Goal: Task Accomplishment & Management: Manage account settings

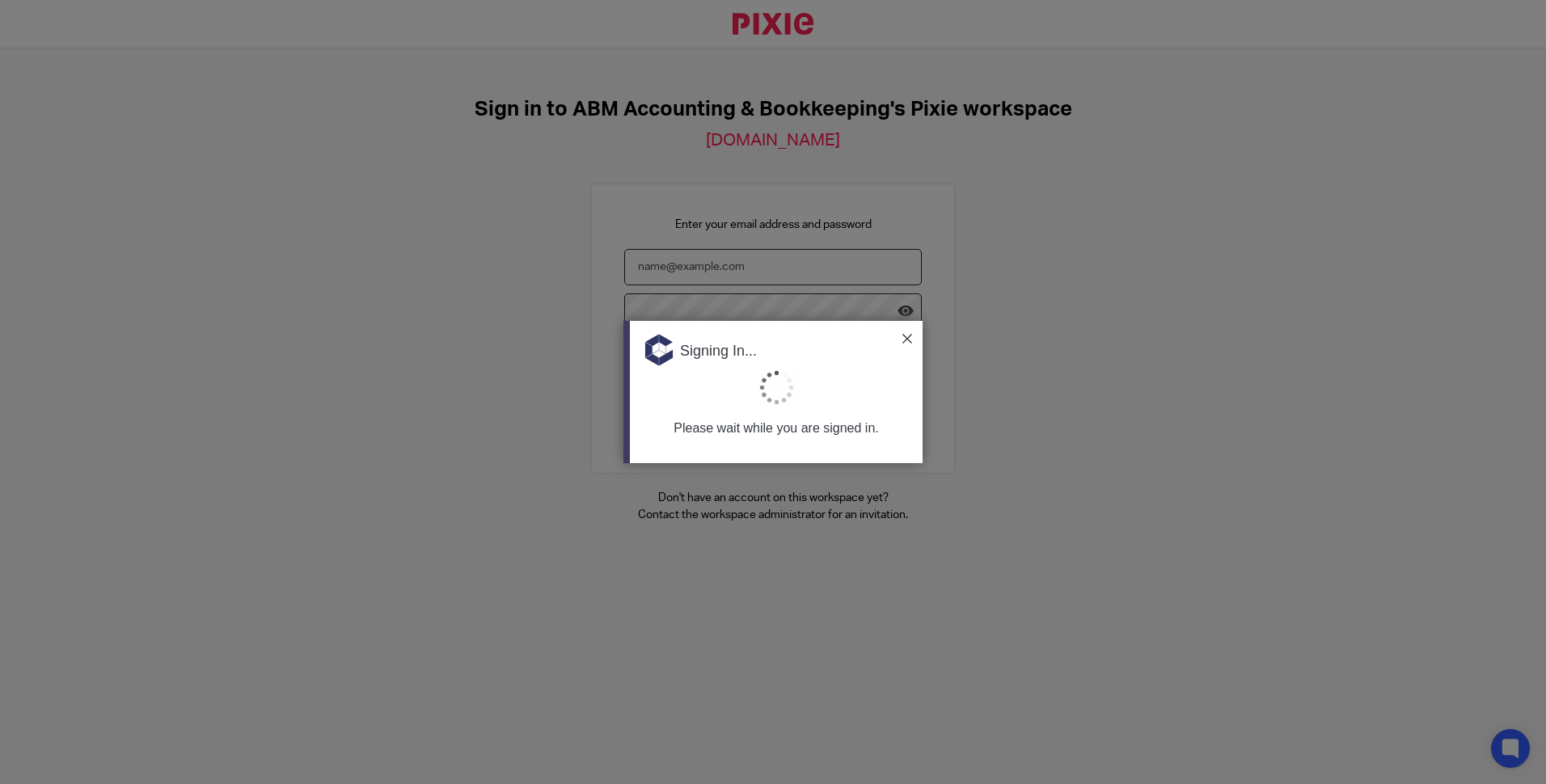
type input "sosseily@accountingabm.com"
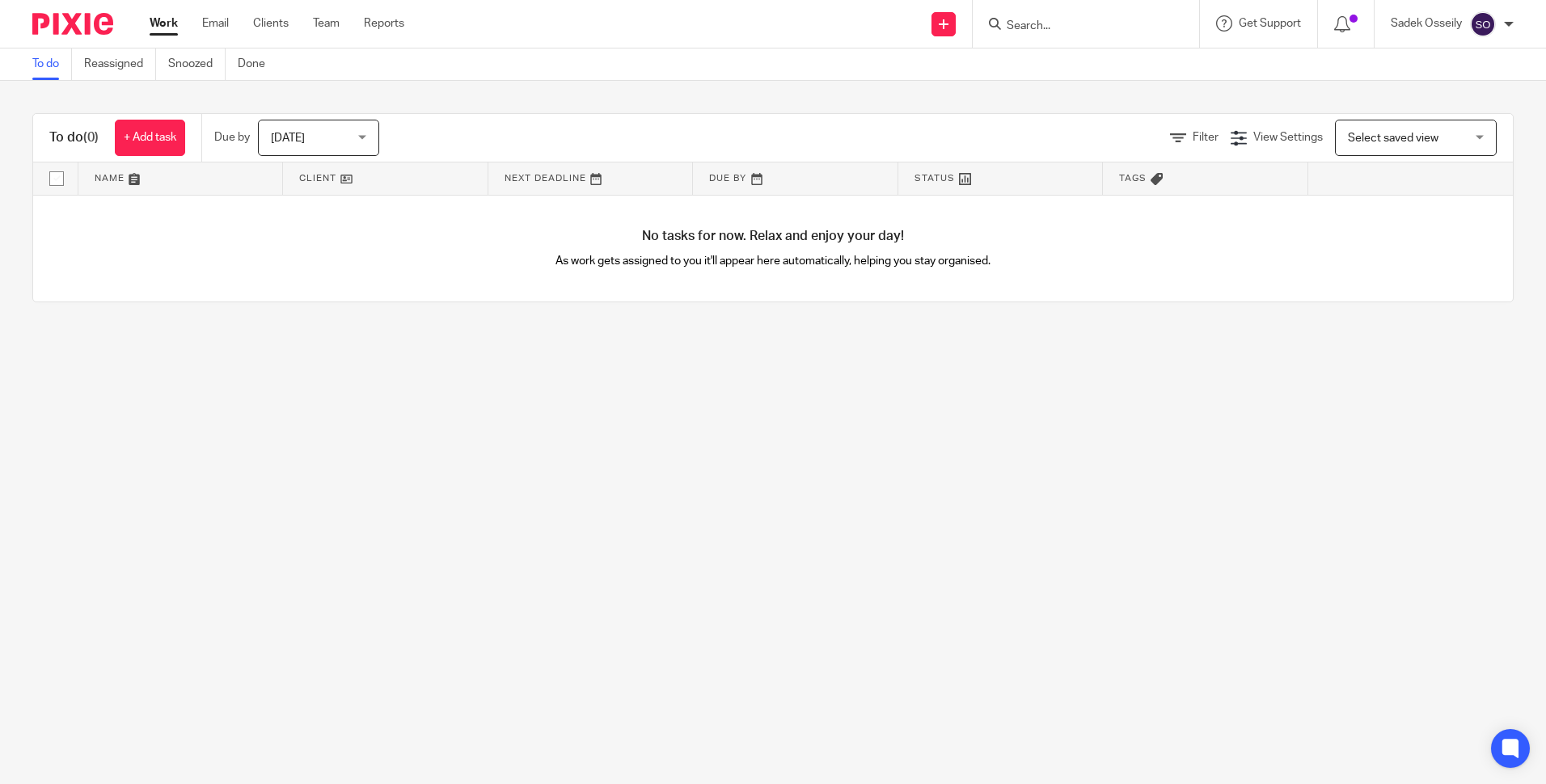
click at [1073, 25] on input "Search" at bounding box center [1077, 27] width 145 height 15
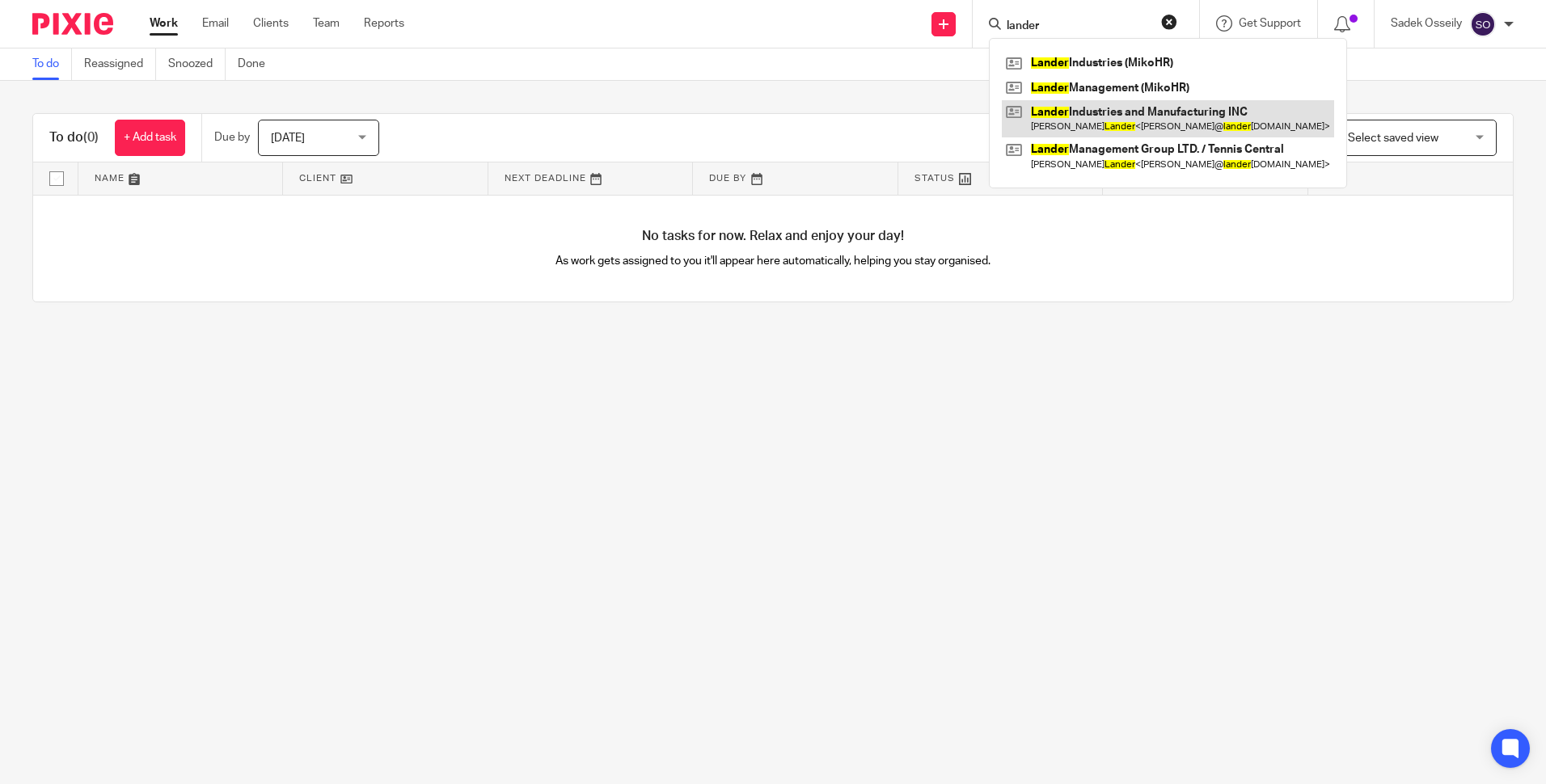
type input "lander"
click at [1115, 120] on link at bounding box center [1167, 119] width 332 height 37
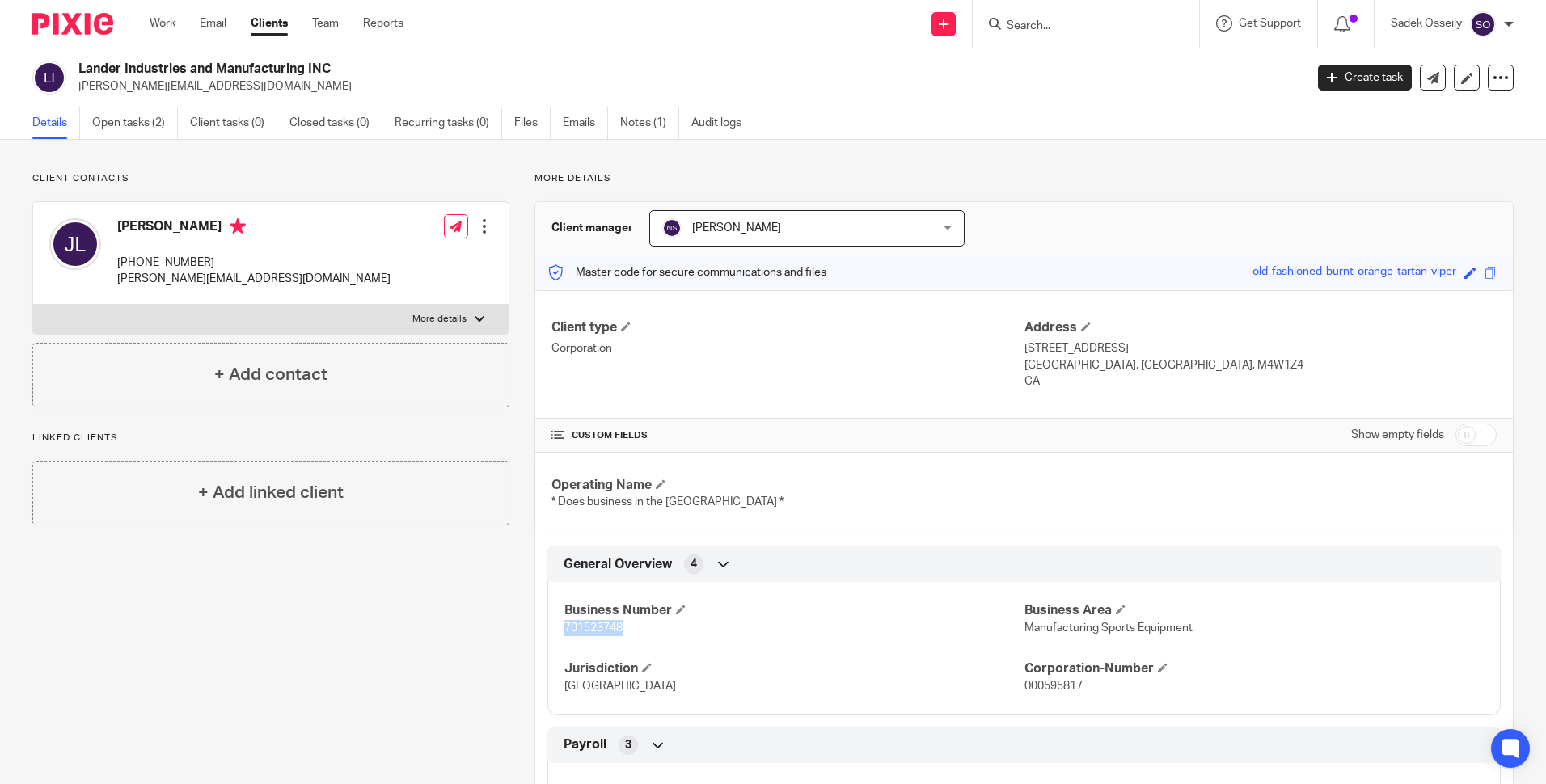
drag, startPoint x: 603, startPoint y: 632, endPoint x: 563, endPoint y: 631, distance: 40.0
click at [565, 631] on p "701523748" at bounding box center [794, 628] width 460 height 16
copy span "701523748"
click at [1070, 23] on input "Search" at bounding box center [1077, 27] width 145 height 15
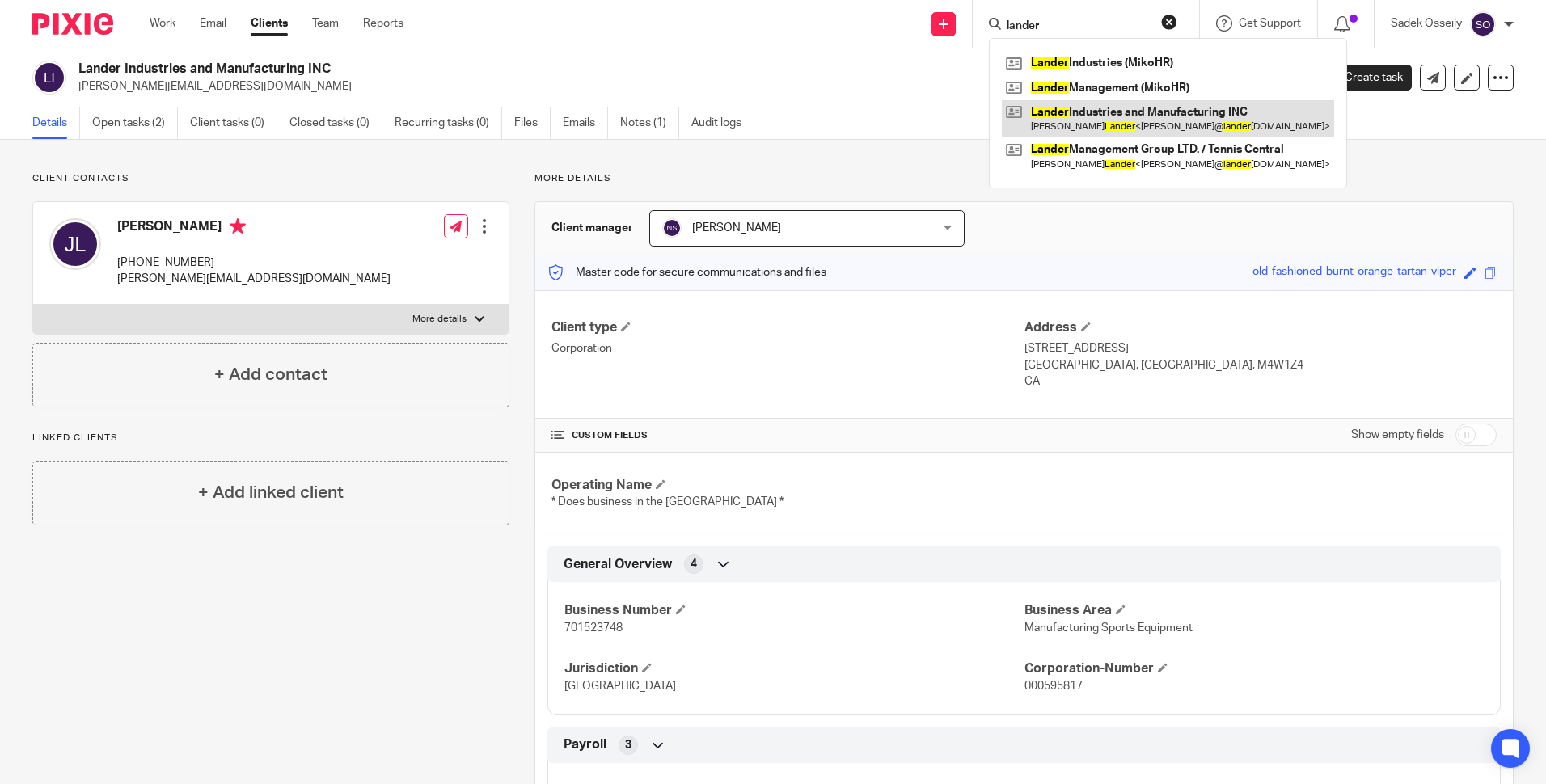
type input "lander"
click at [1090, 126] on link at bounding box center [1167, 119] width 332 height 37
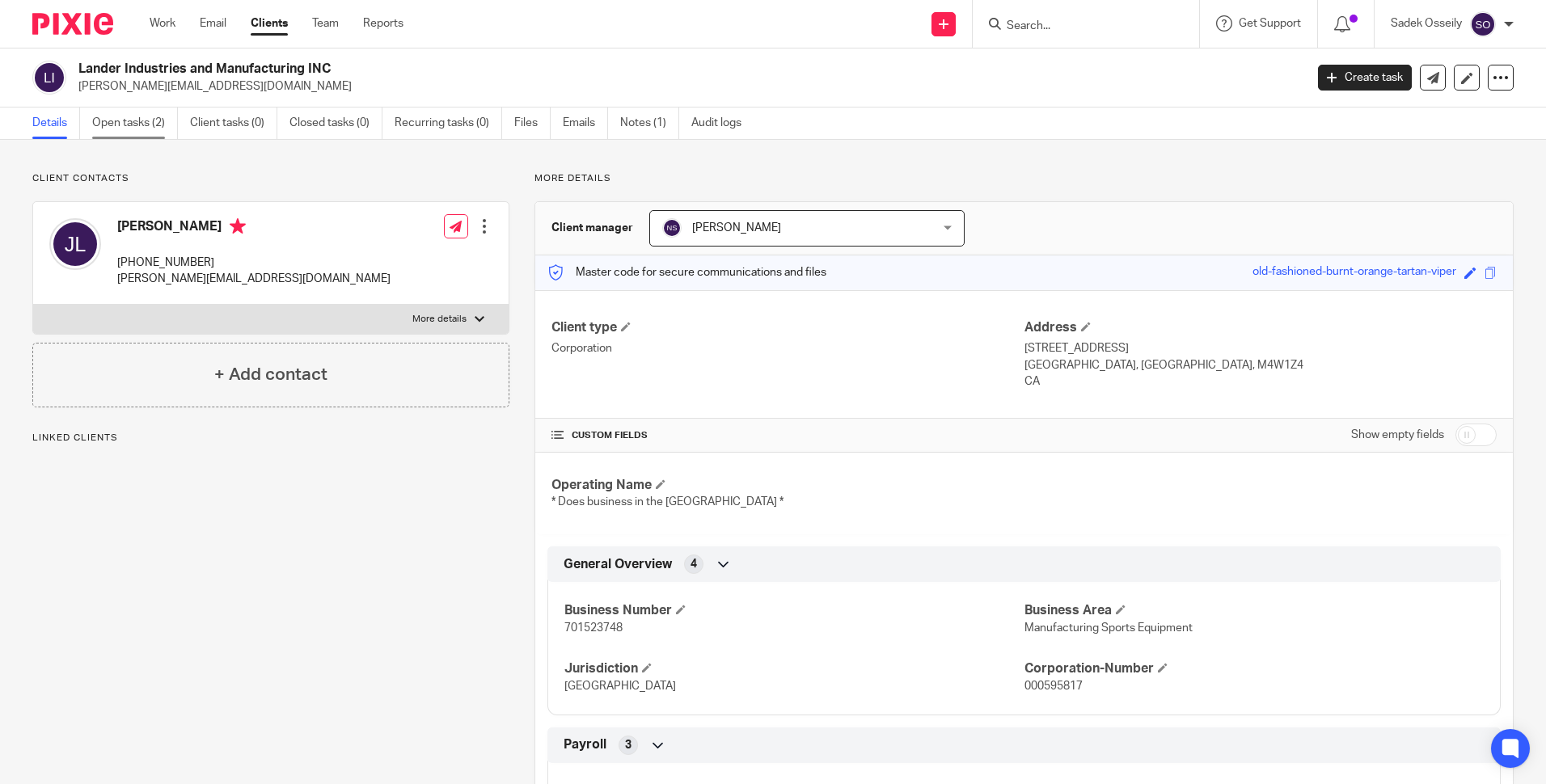
click at [134, 114] on link "Open tasks (2)" at bounding box center [135, 124] width 86 height 32
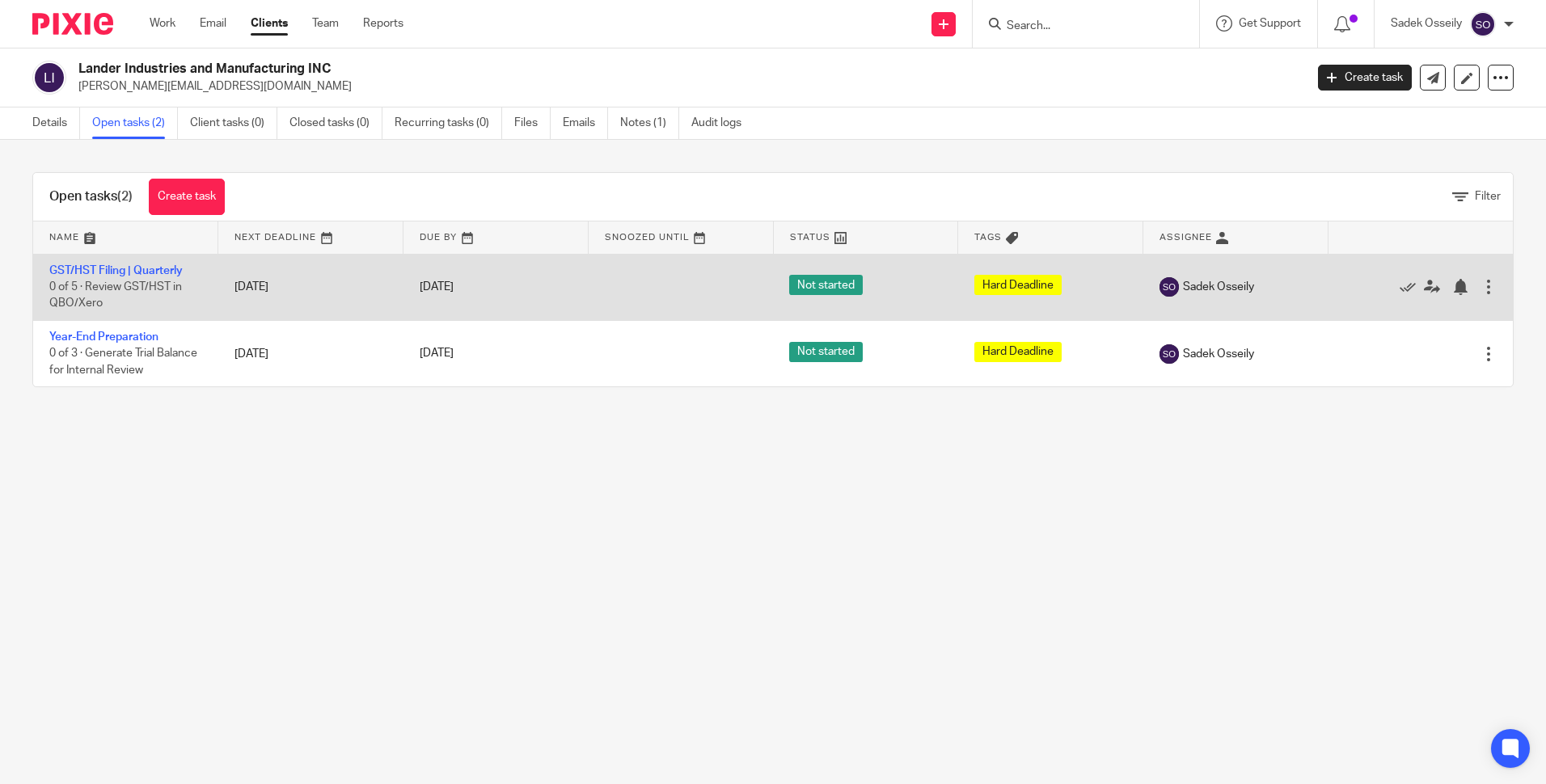
click at [1480, 282] on div at bounding box center [1487, 286] width 16 height 16
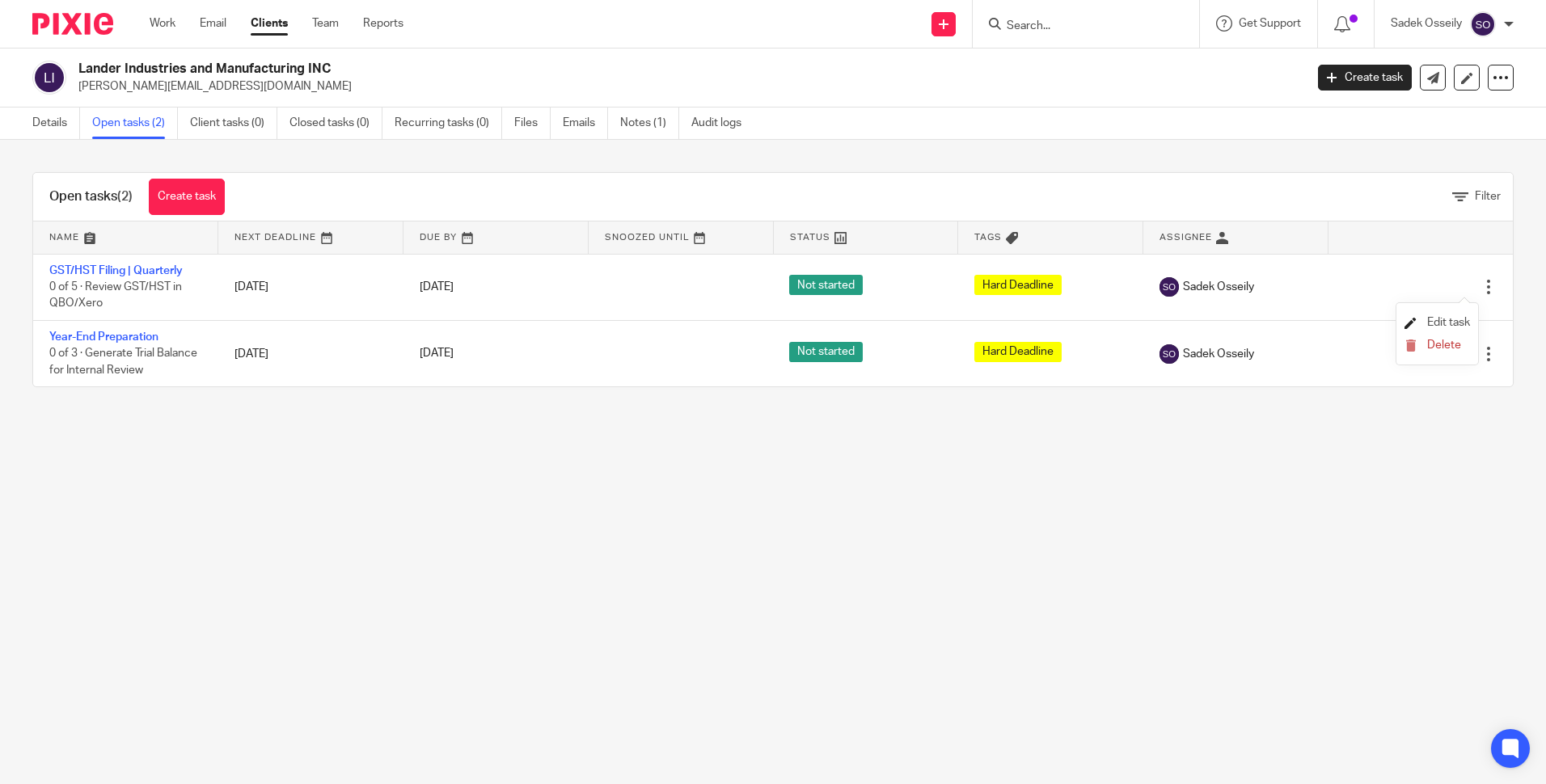
click at [1445, 317] on span "Edit task" at bounding box center [1448, 323] width 43 height 11
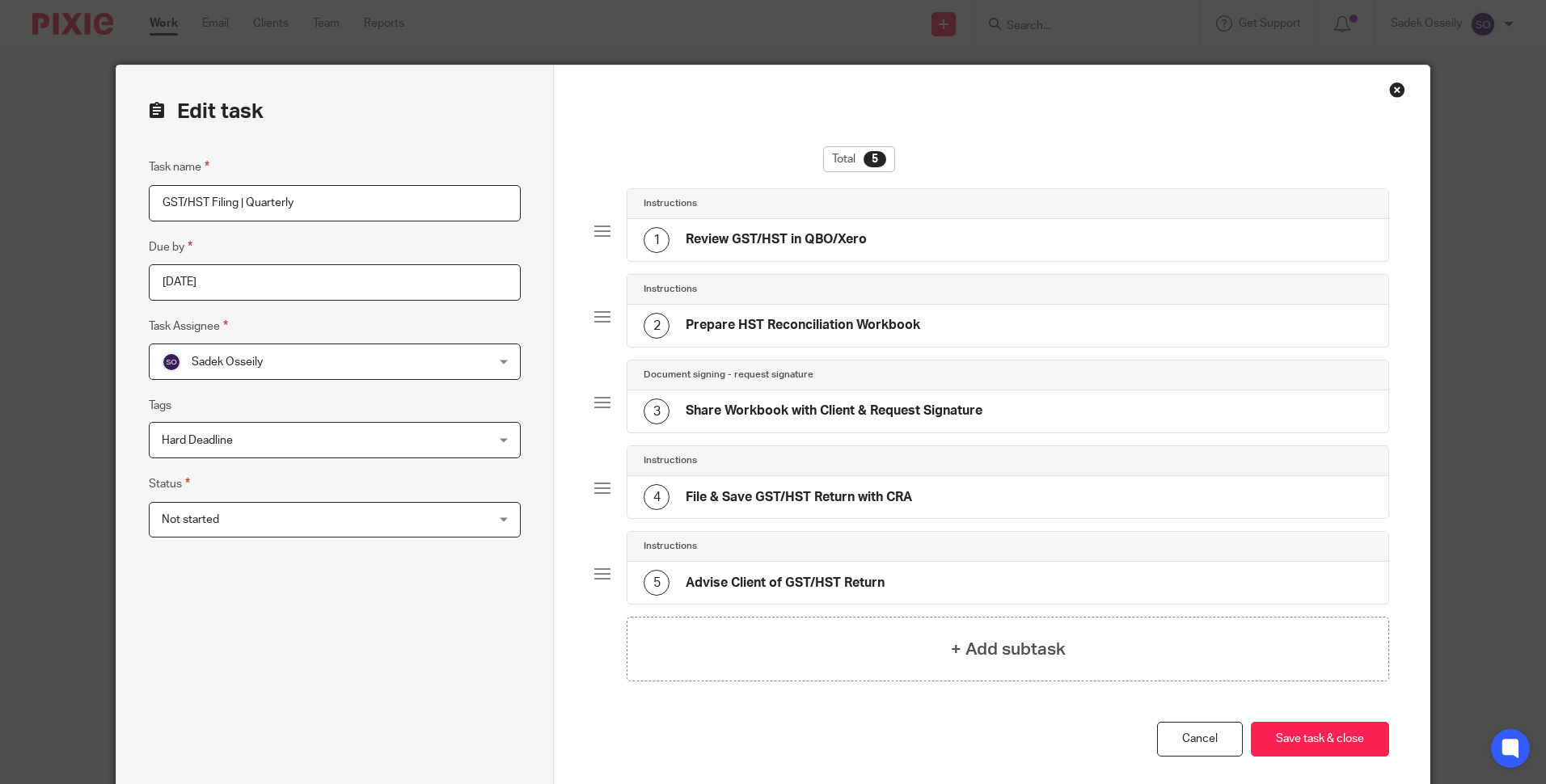
click at [251, 281] on input "2025-09-30" at bounding box center [335, 282] width 372 height 36
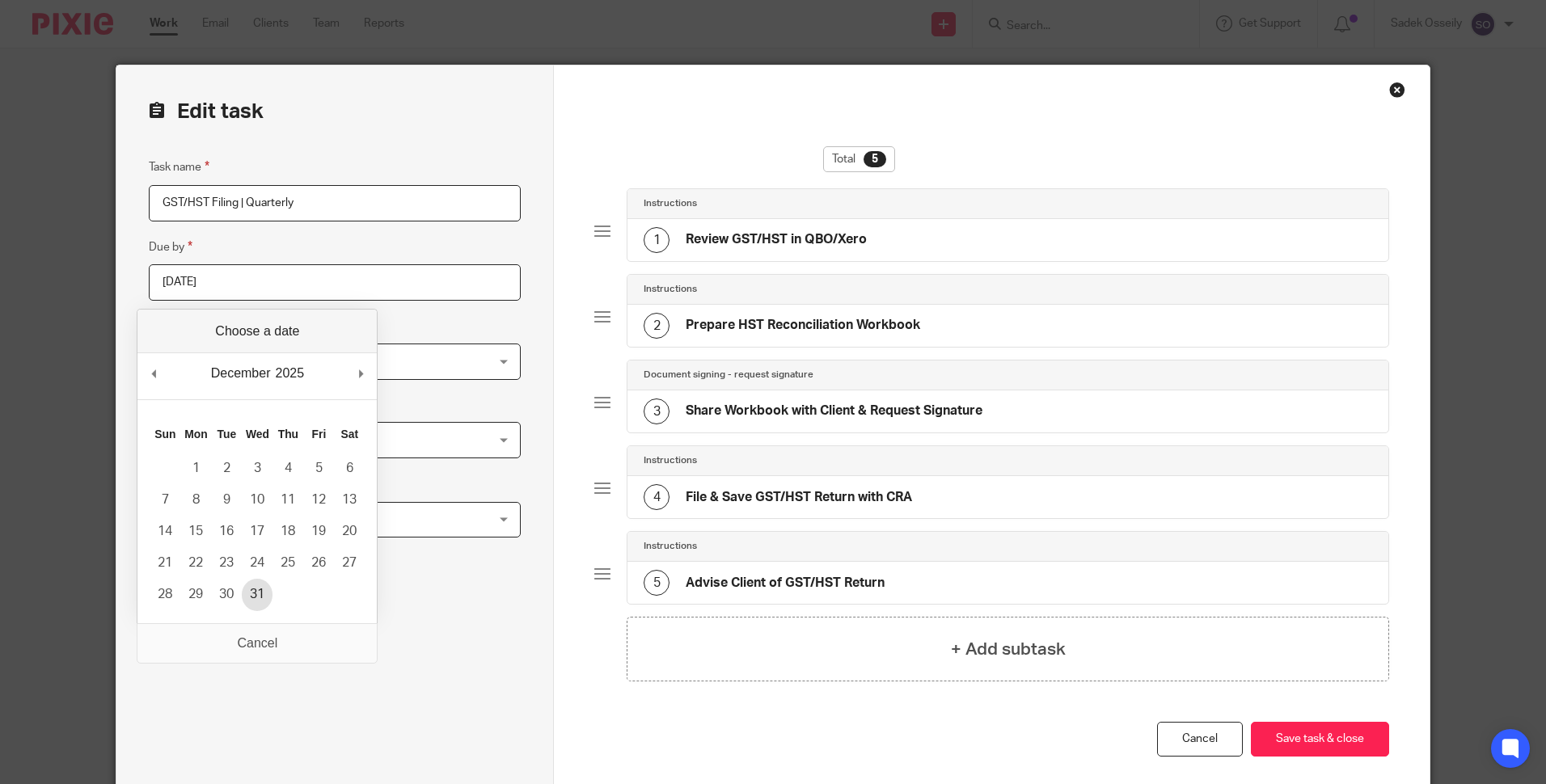
type input "2025-12-31"
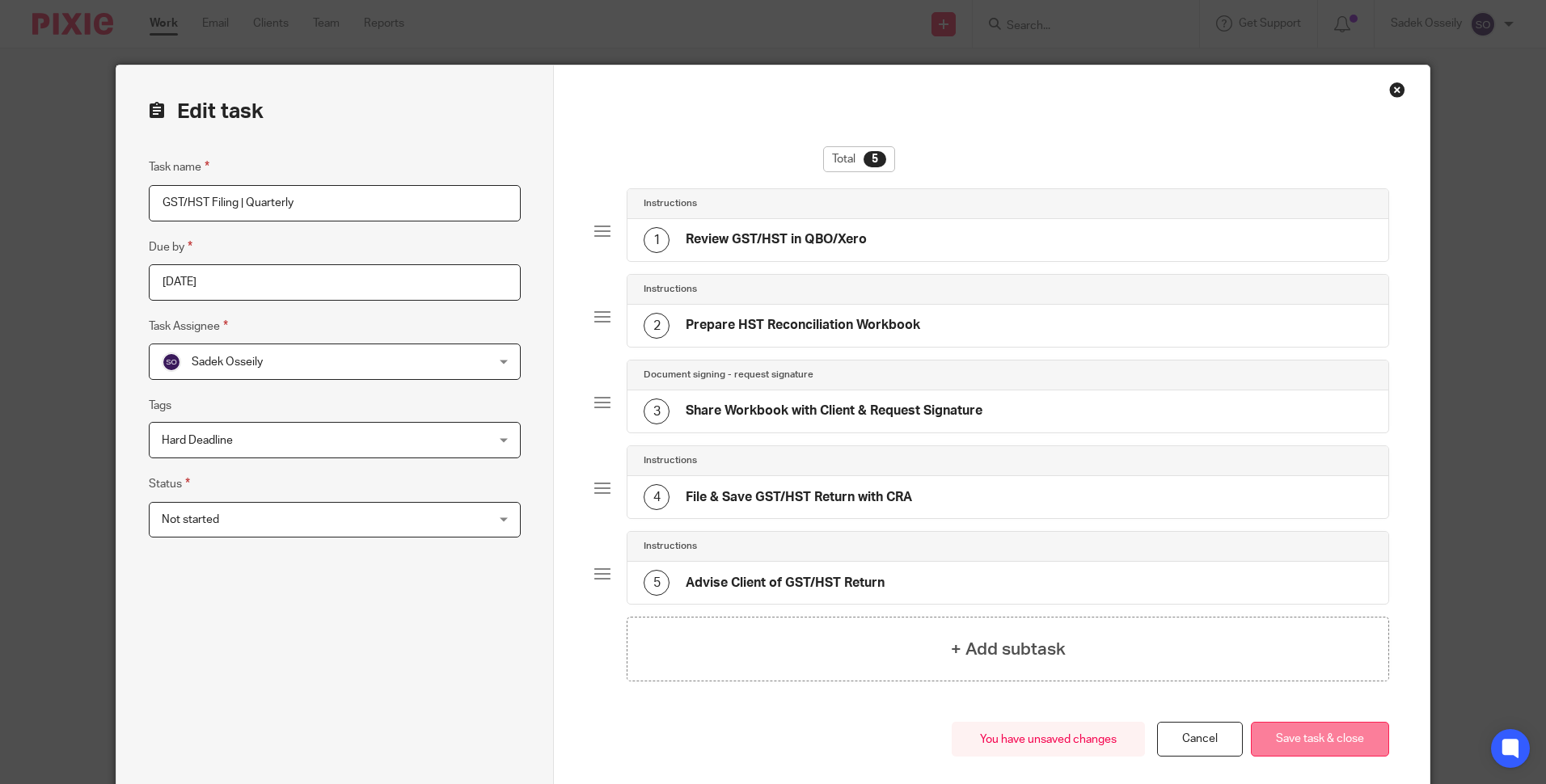
click at [1326, 735] on button "Save task & close" at bounding box center [1320, 738] width 139 height 34
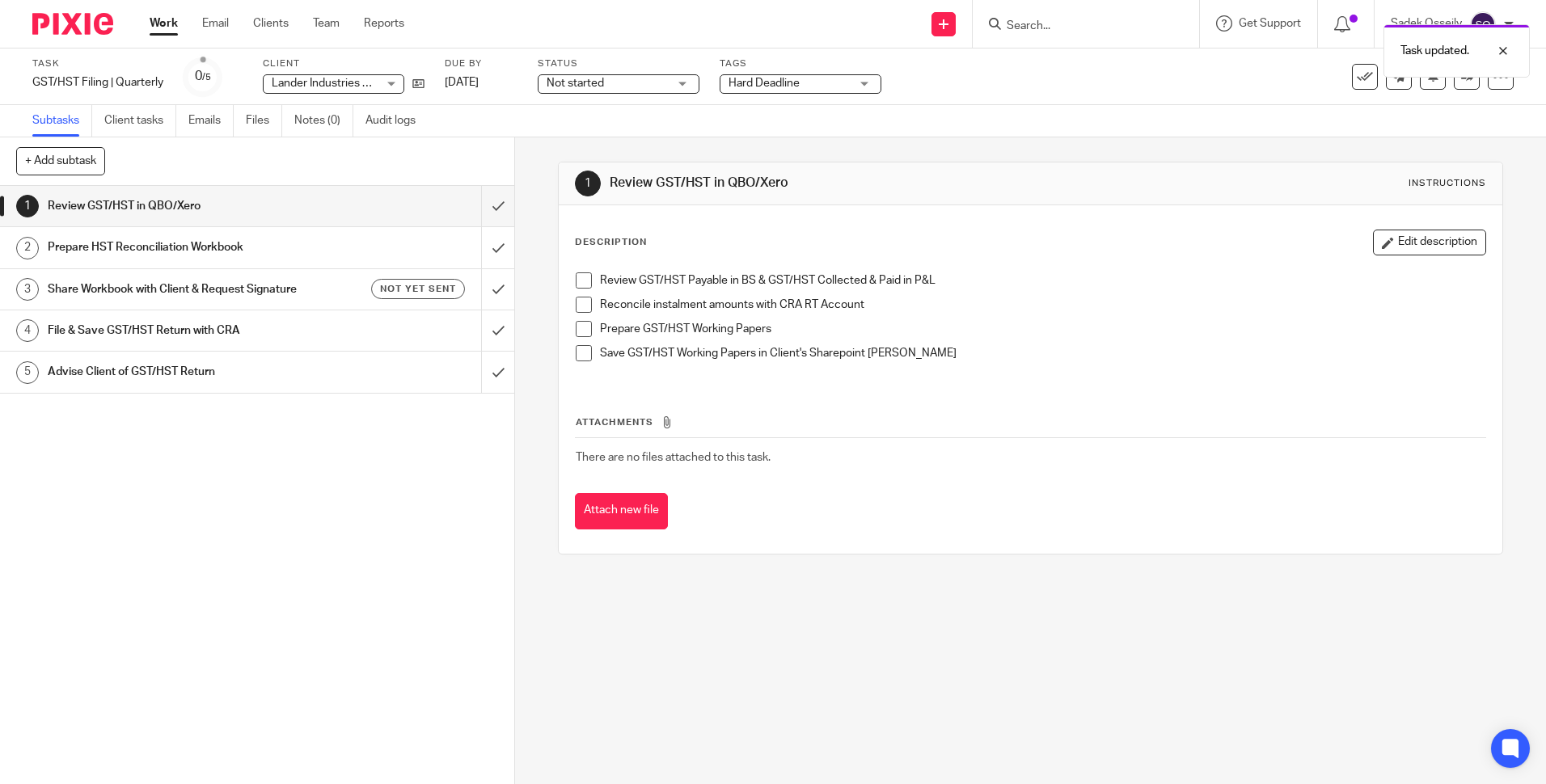
click at [1032, 26] on div "Task updated." at bounding box center [1152, 47] width 757 height 61
click at [1034, 25] on div "Task updated." at bounding box center [1152, 47] width 757 height 61
click at [1041, 21] on input "Search" at bounding box center [1077, 27] width 145 height 15
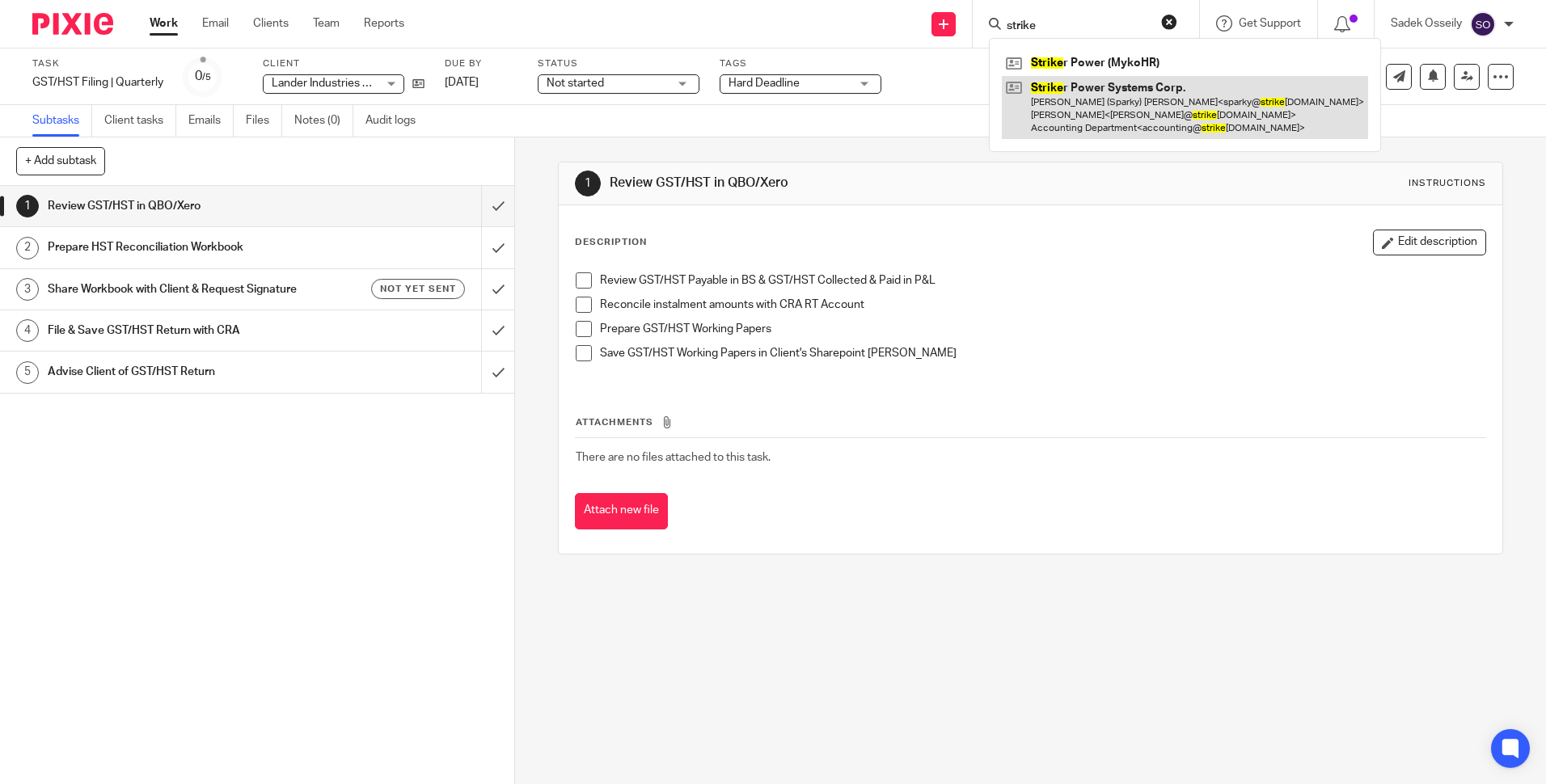
type input "strike"
click at [1076, 92] on link at bounding box center [1185, 108] width 367 height 64
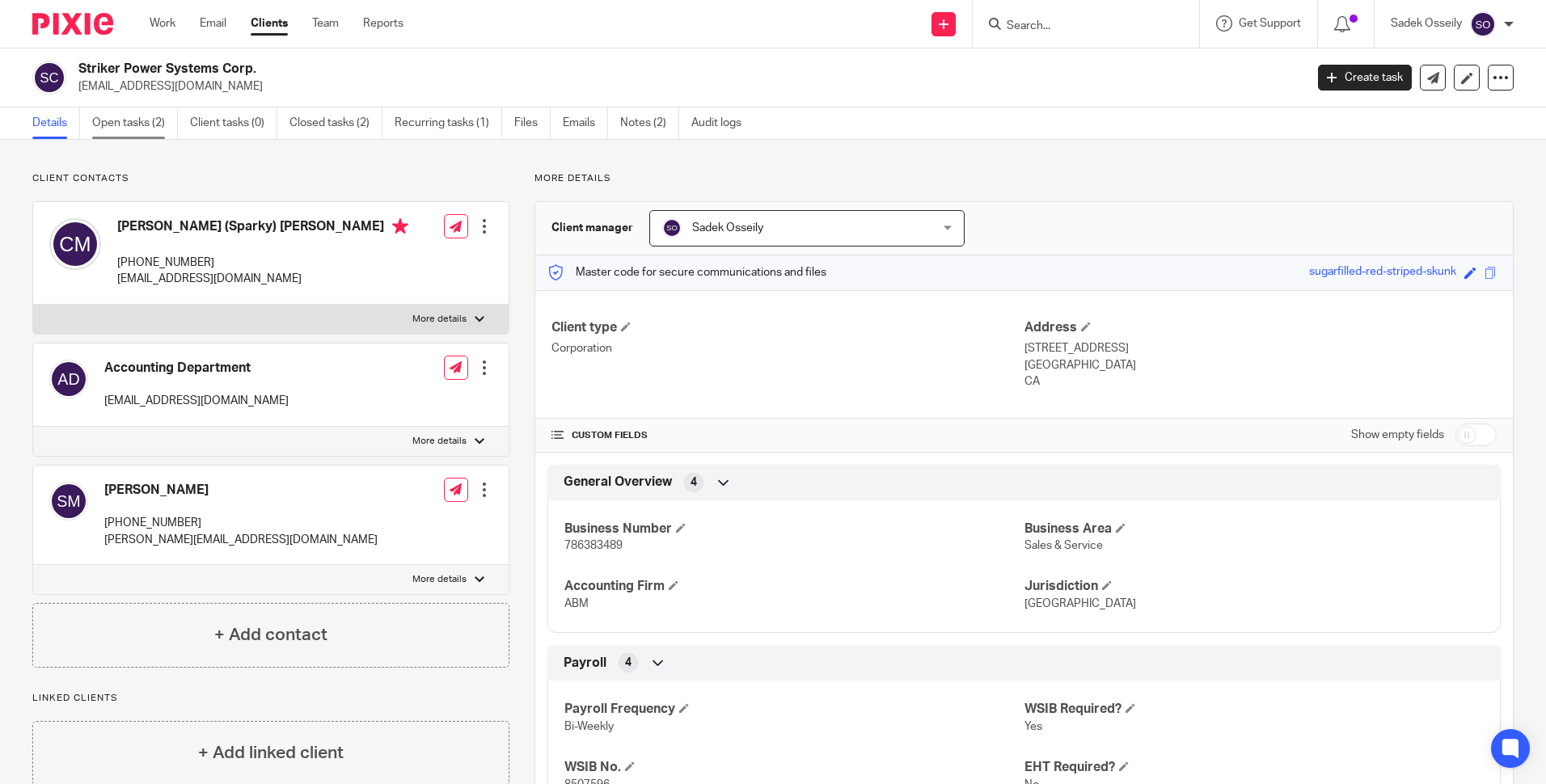
click at [133, 128] on link "Open tasks (2)" at bounding box center [135, 124] width 86 height 32
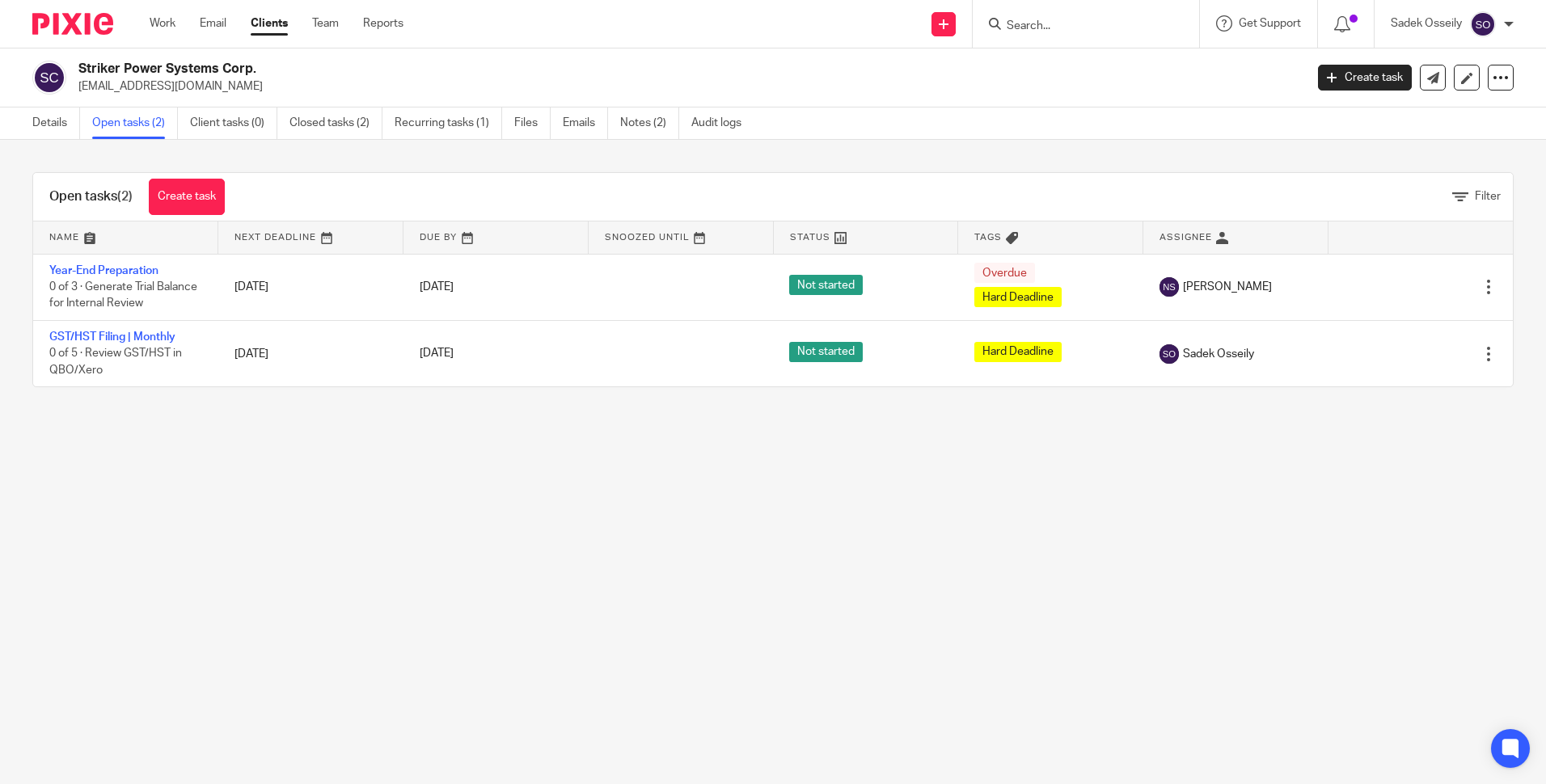
click at [1068, 20] on input "Search" at bounding box center [1077, 27] width 145 height 15
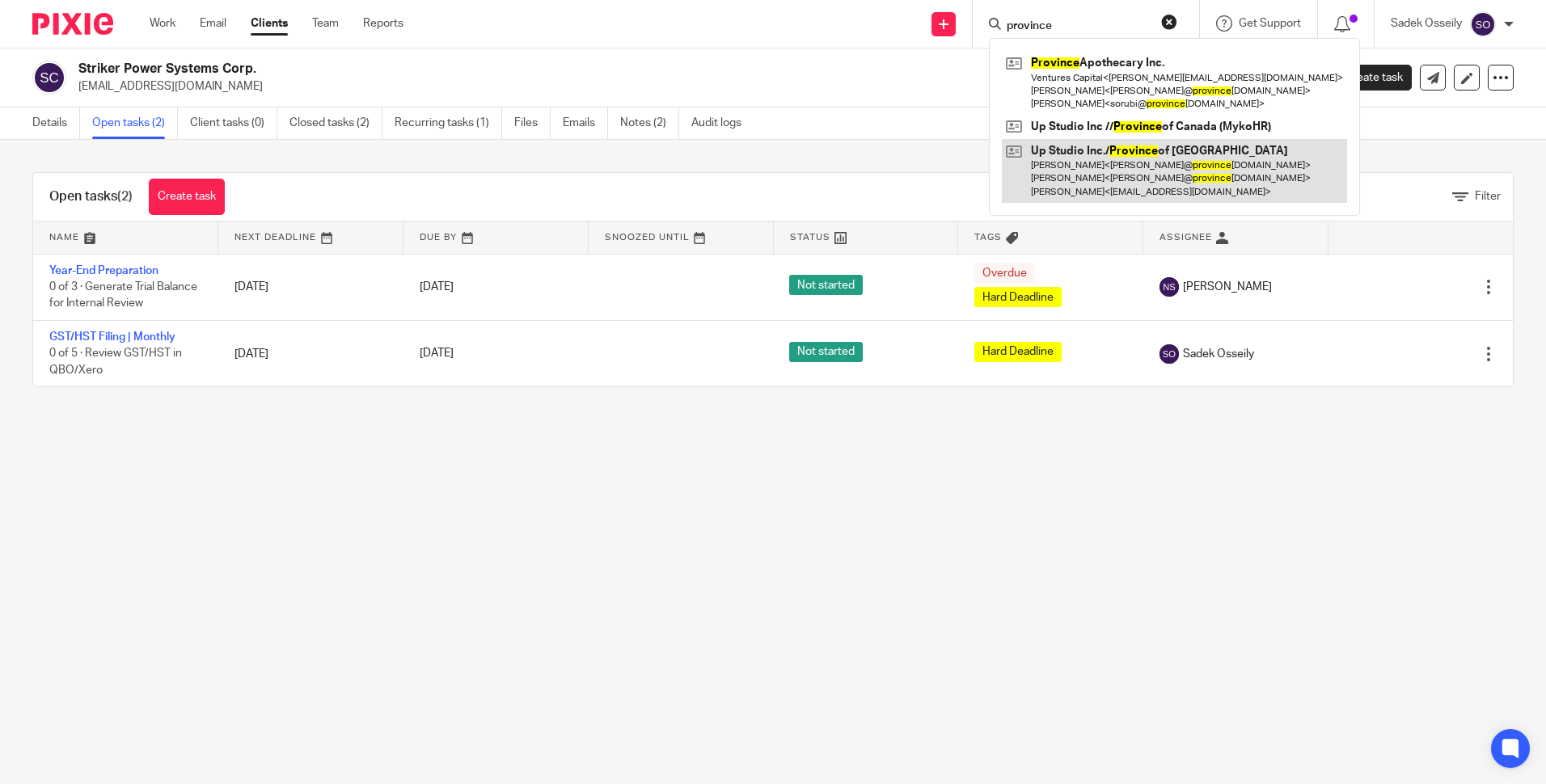
type input "province"
click at [1087, 157] on link at bounding box center [1174, 170] width 345 height 64
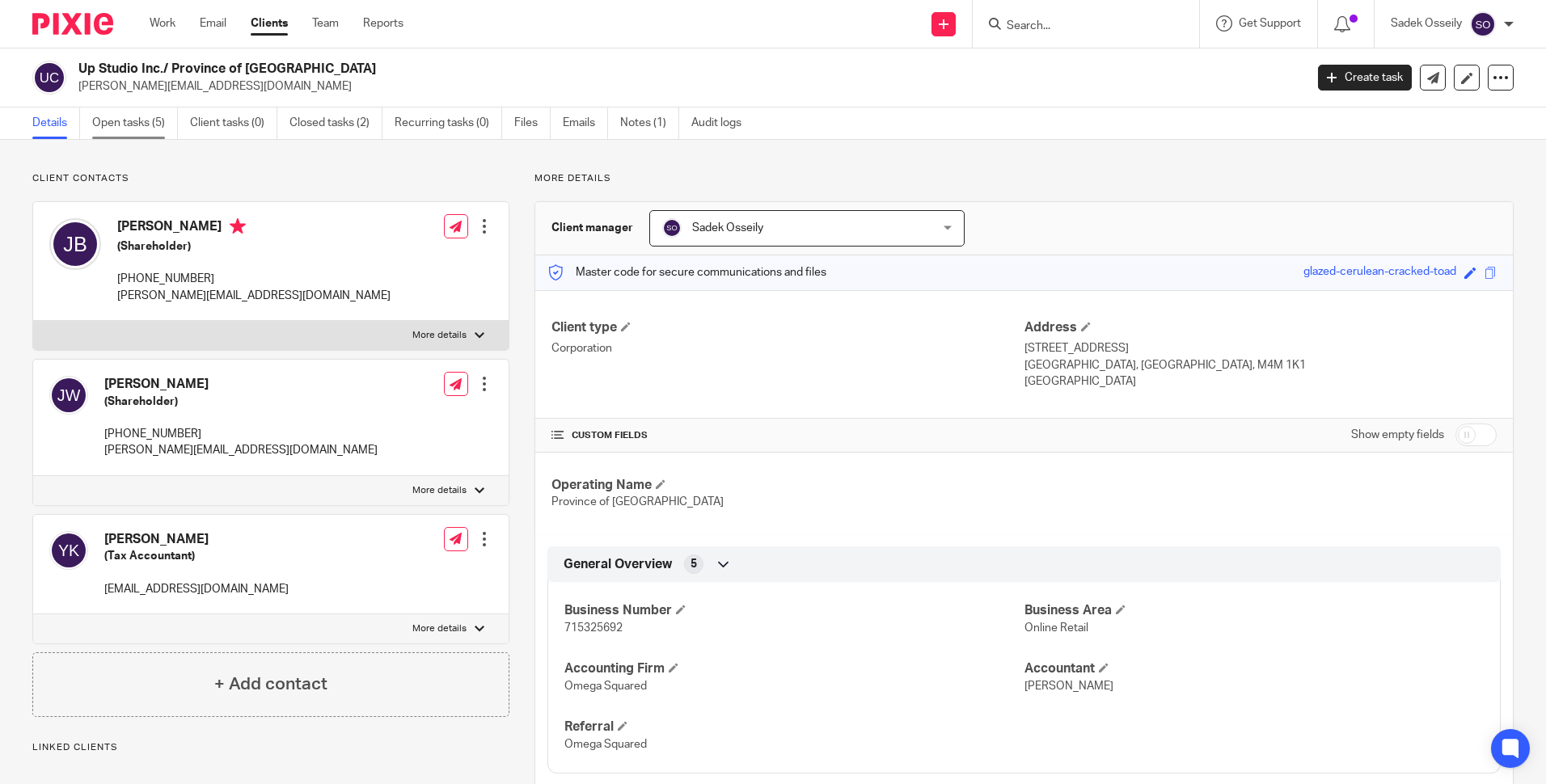
click at [134, 119] on link "Open tasks (5)" at bounding box center [135, 124] width 86 height 32
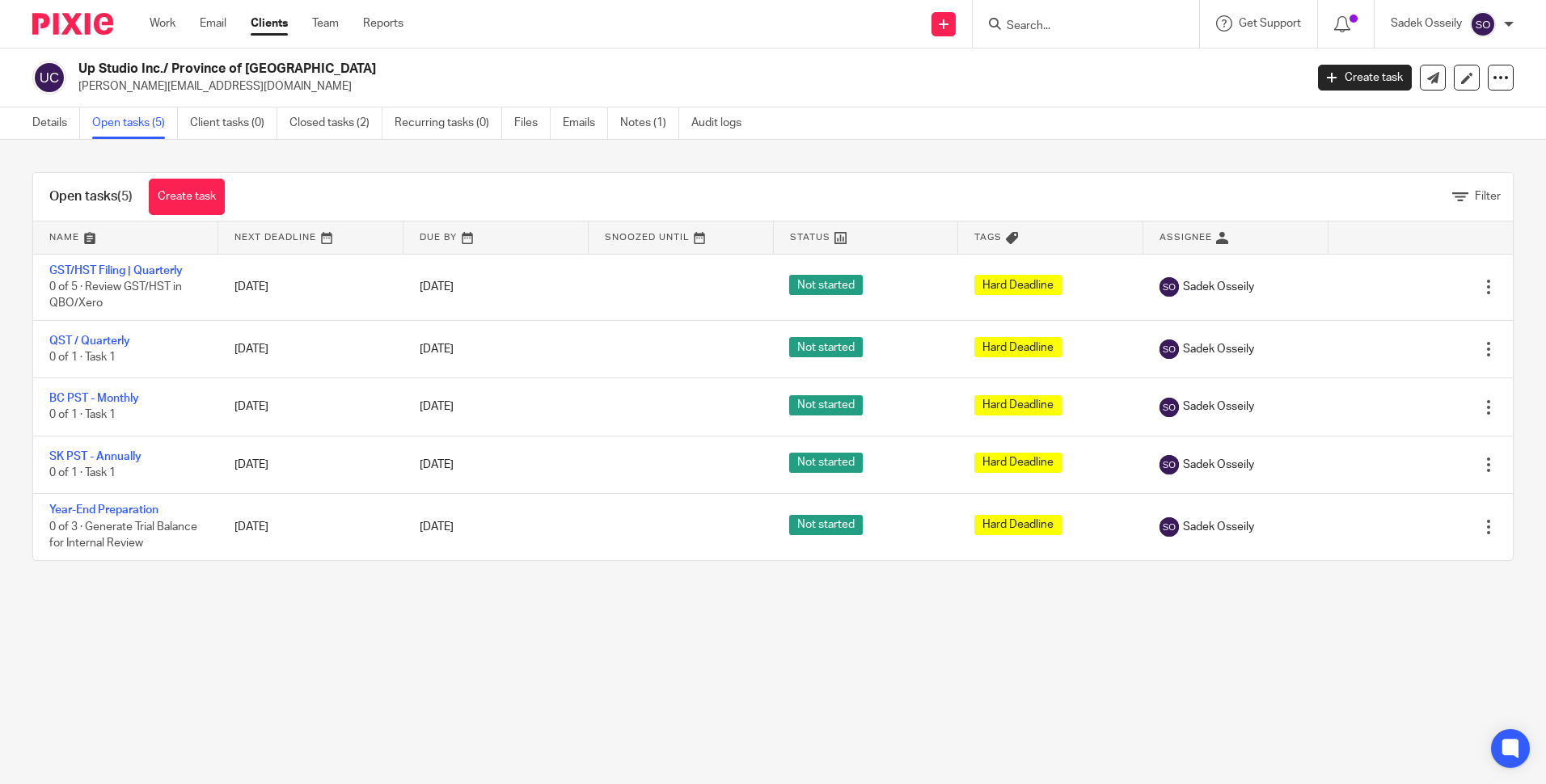
drag, startPoint x: 363, startPoint y: 609, endPoint x: 583, endPoint y: 664, distance: 226.8
click at [367, 612] on main "Up Studio Inc./ Province of [GEOGRAPHIC_DATA] [PERSON_NAME][EMAIL_ADDRESS][DOMA…" at bounding box center [773, 392] width 1546 height 784
